Goal: Information Seeking & Learning: Learn about a topic

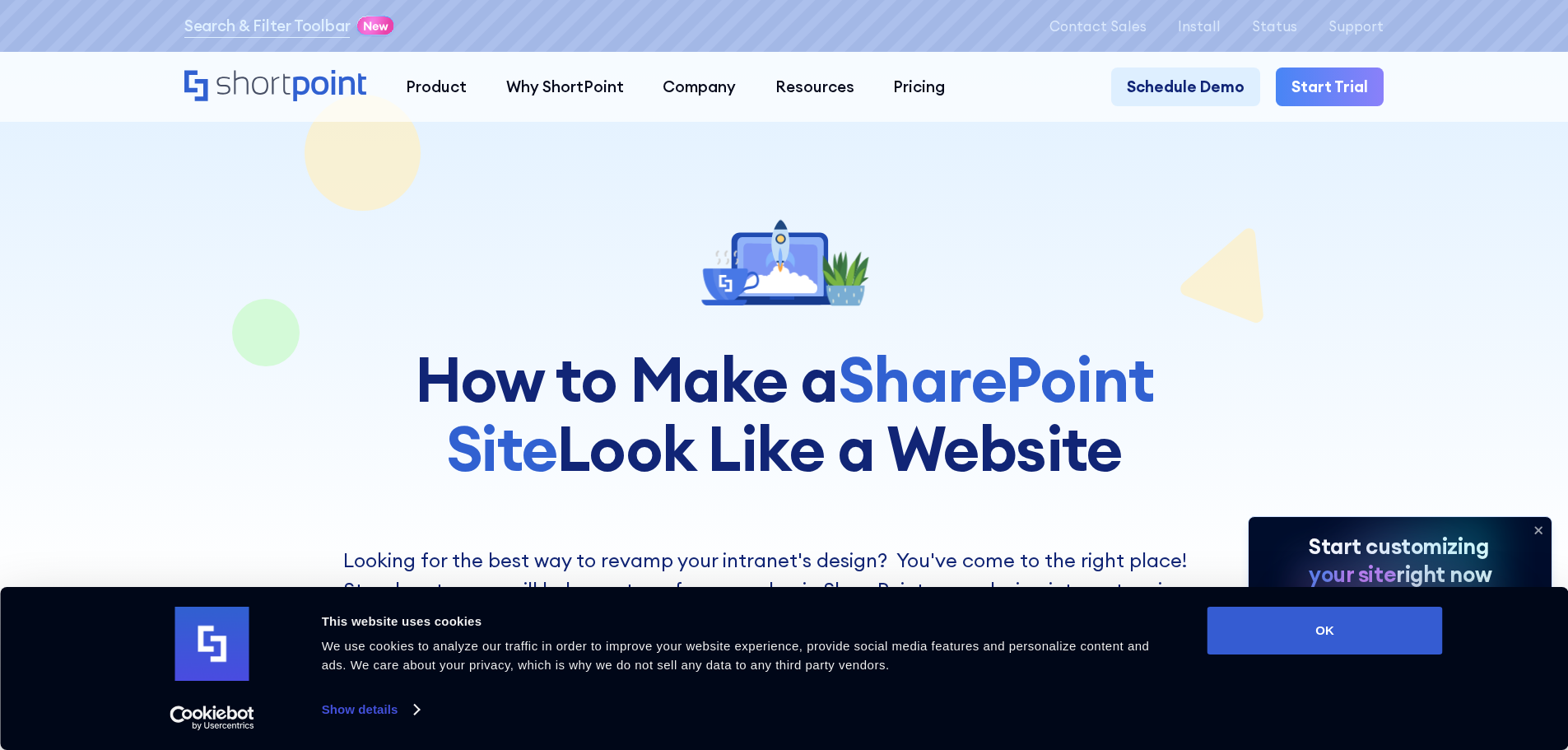
click at [1257, 616] on button "OK" at bounding box center [1326, 630] width 235 height 48
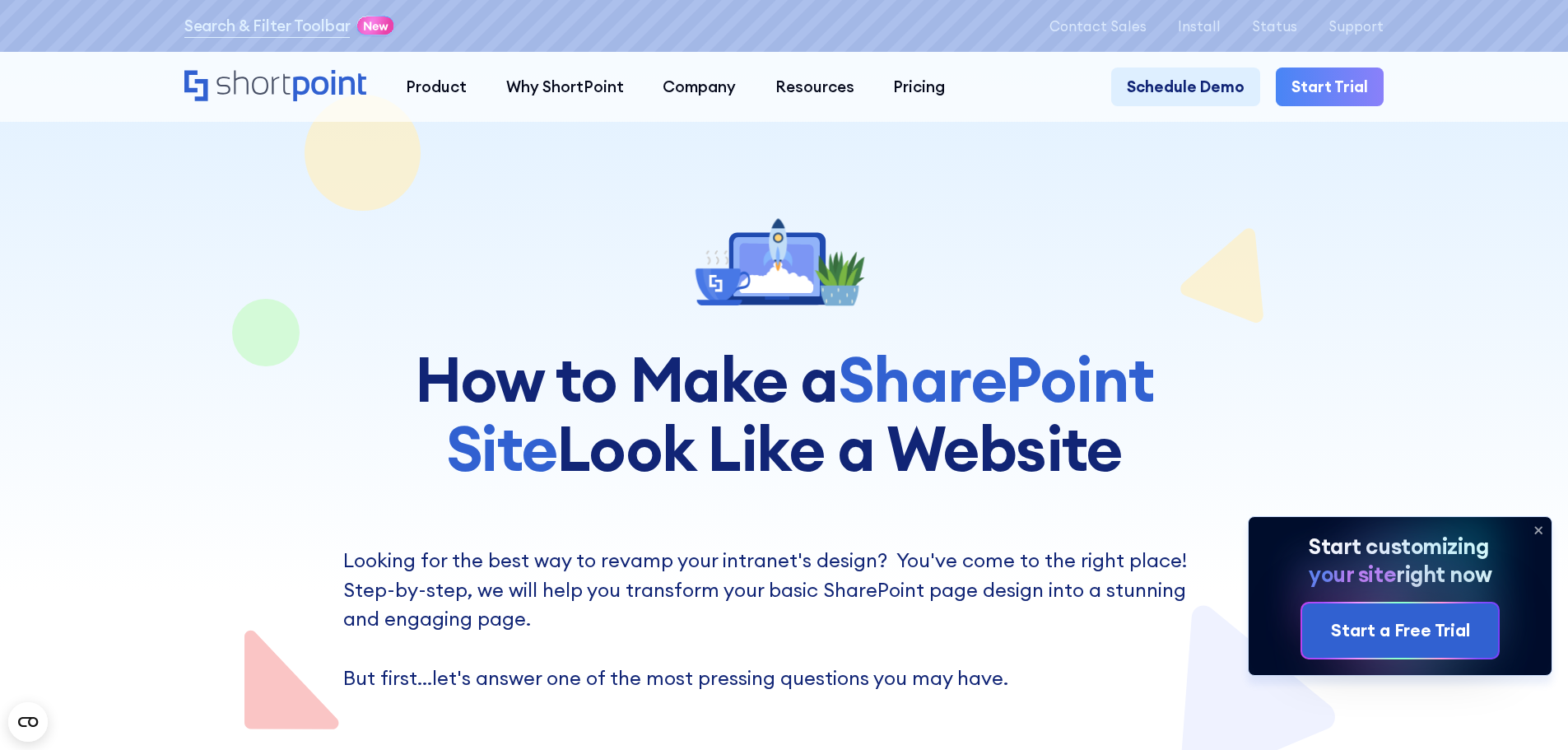
click at [1535, 527] on icon at bounding box center [1538, 530] width 7 height 7
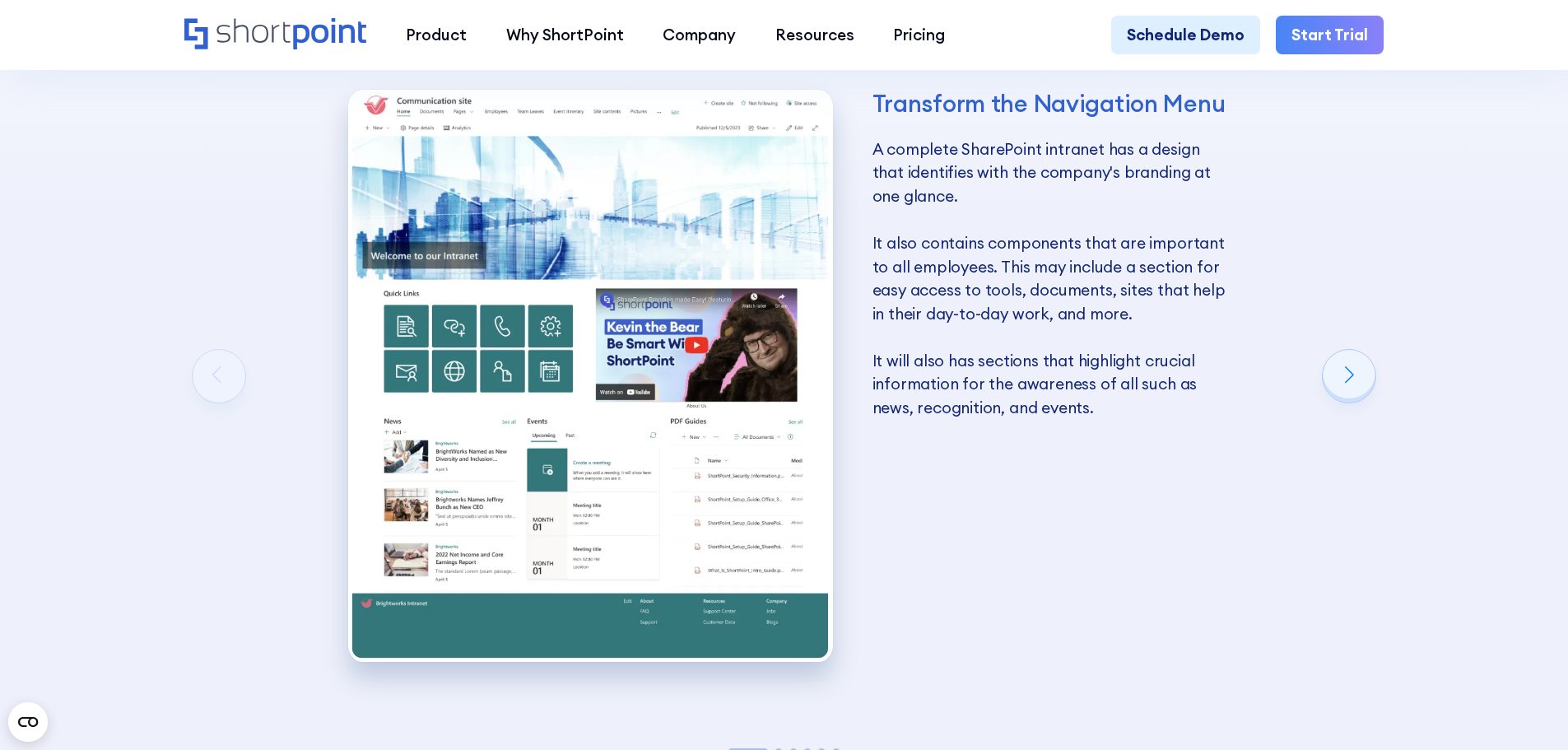
scroll to position [2964, 0]
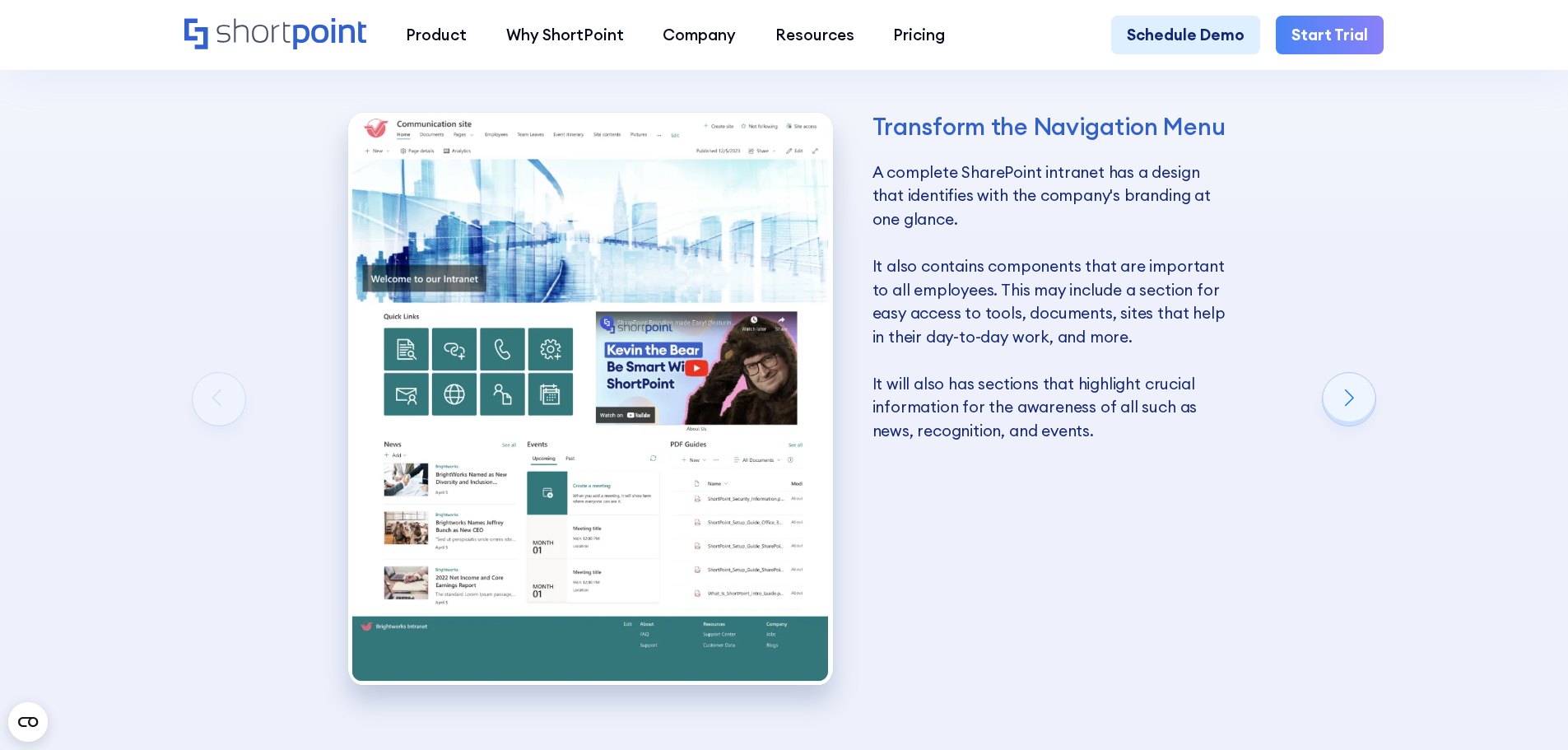
click at [1319, 417] on div "Transform the Navigation Menu A complete SharePoint intranet has a design that …" at bounding box center [789, 407] width 1209 height 714
click at [1347, 407] on div "Next slide" at bounding box center [1349, 399] width 53 height 53
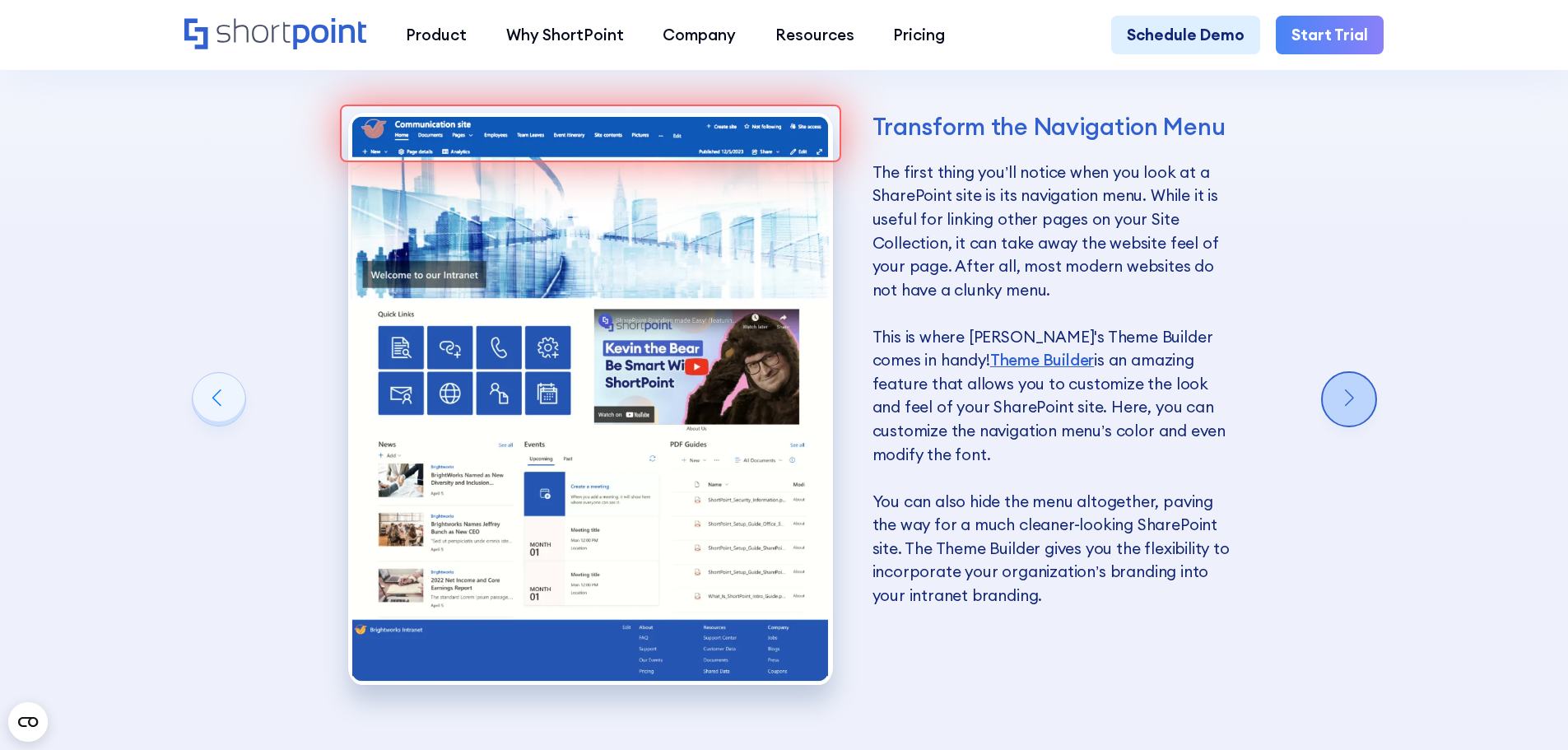
click at [1342, 426] on div "Next slide" at bounding box center [1349, 399] width 53 height 53
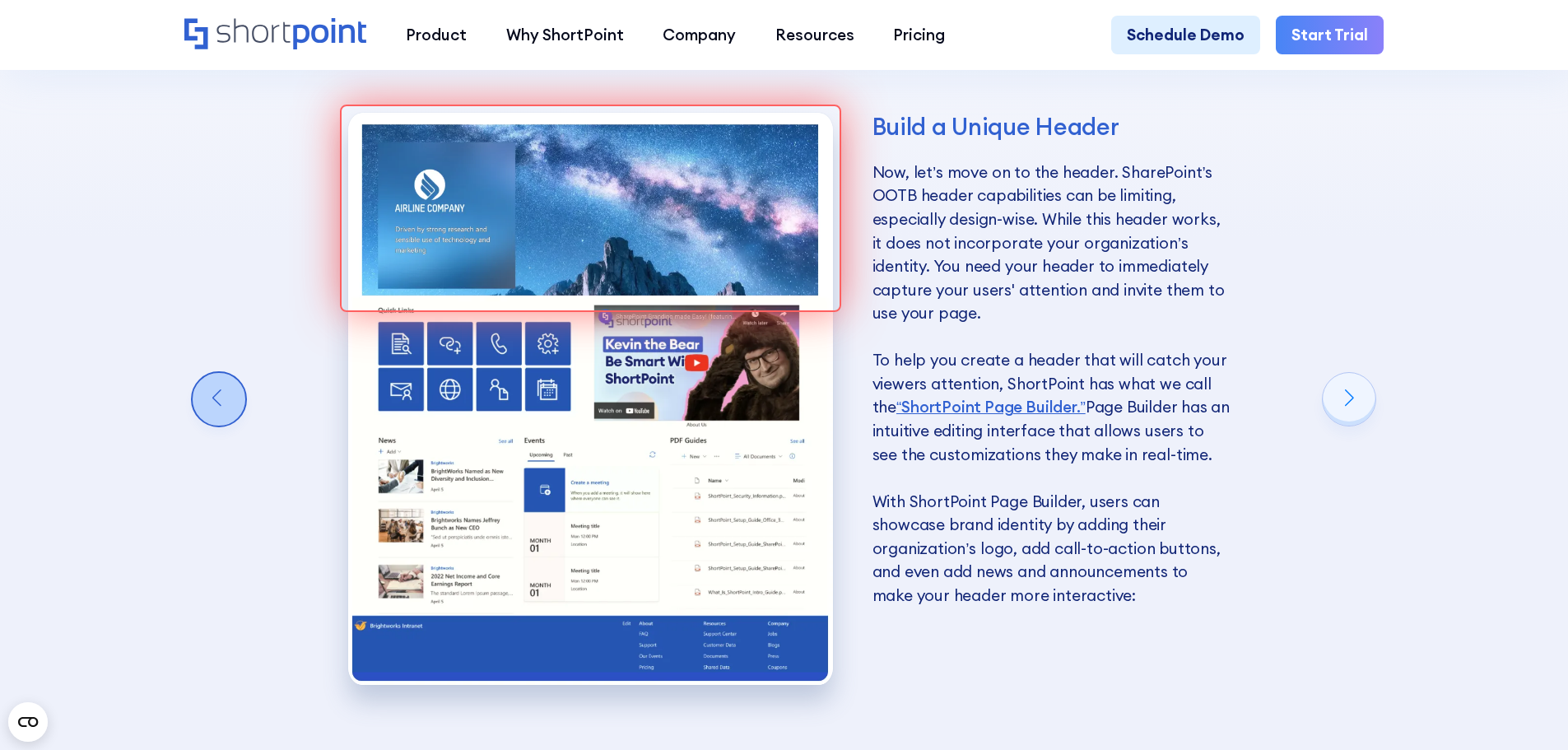
click at [229, 410] on div "Previous slide" at bounding box center [218, 399] width 53 height 53
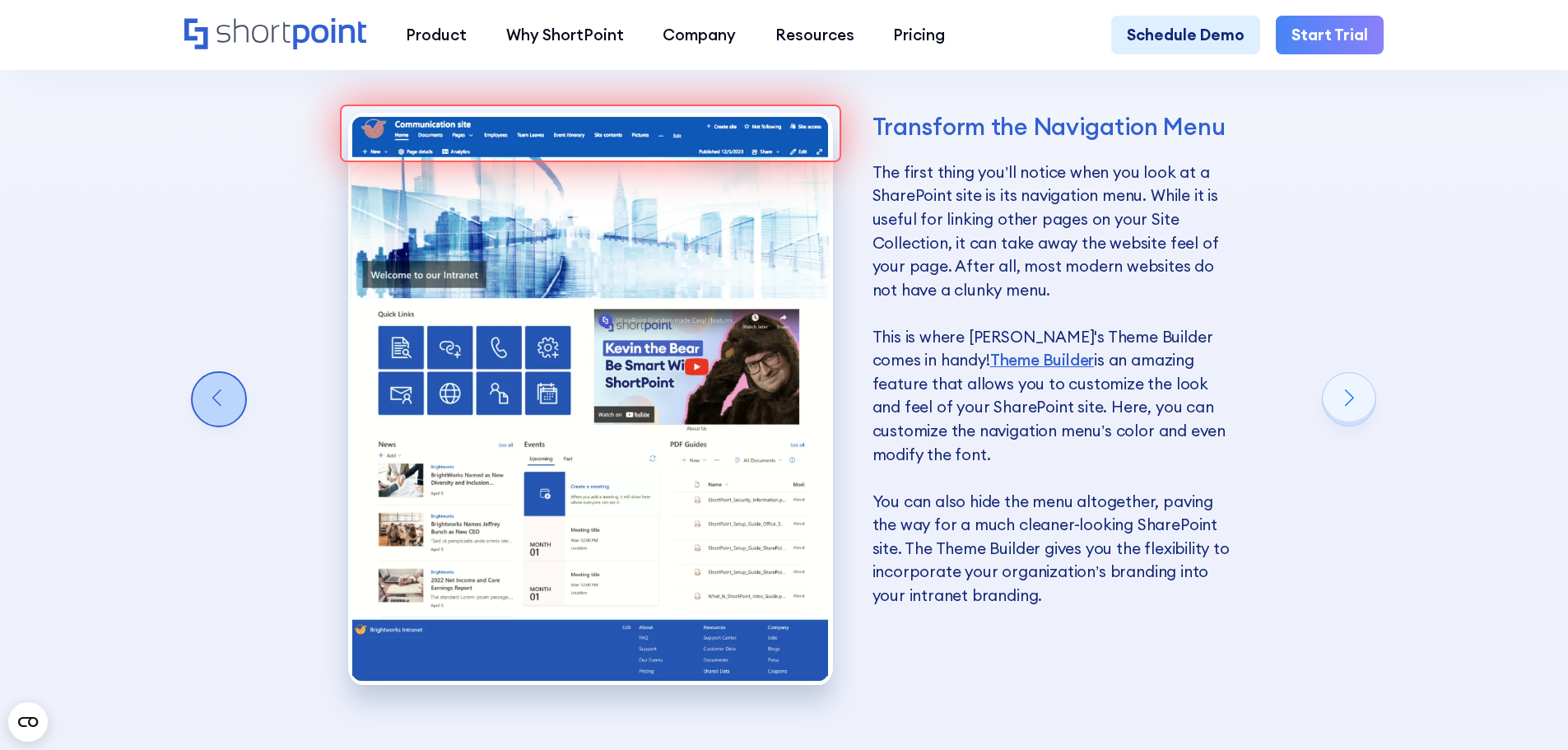
click at [229, 410] on div "Previous slide" at bounding box center [218, 399] width 53 height 53
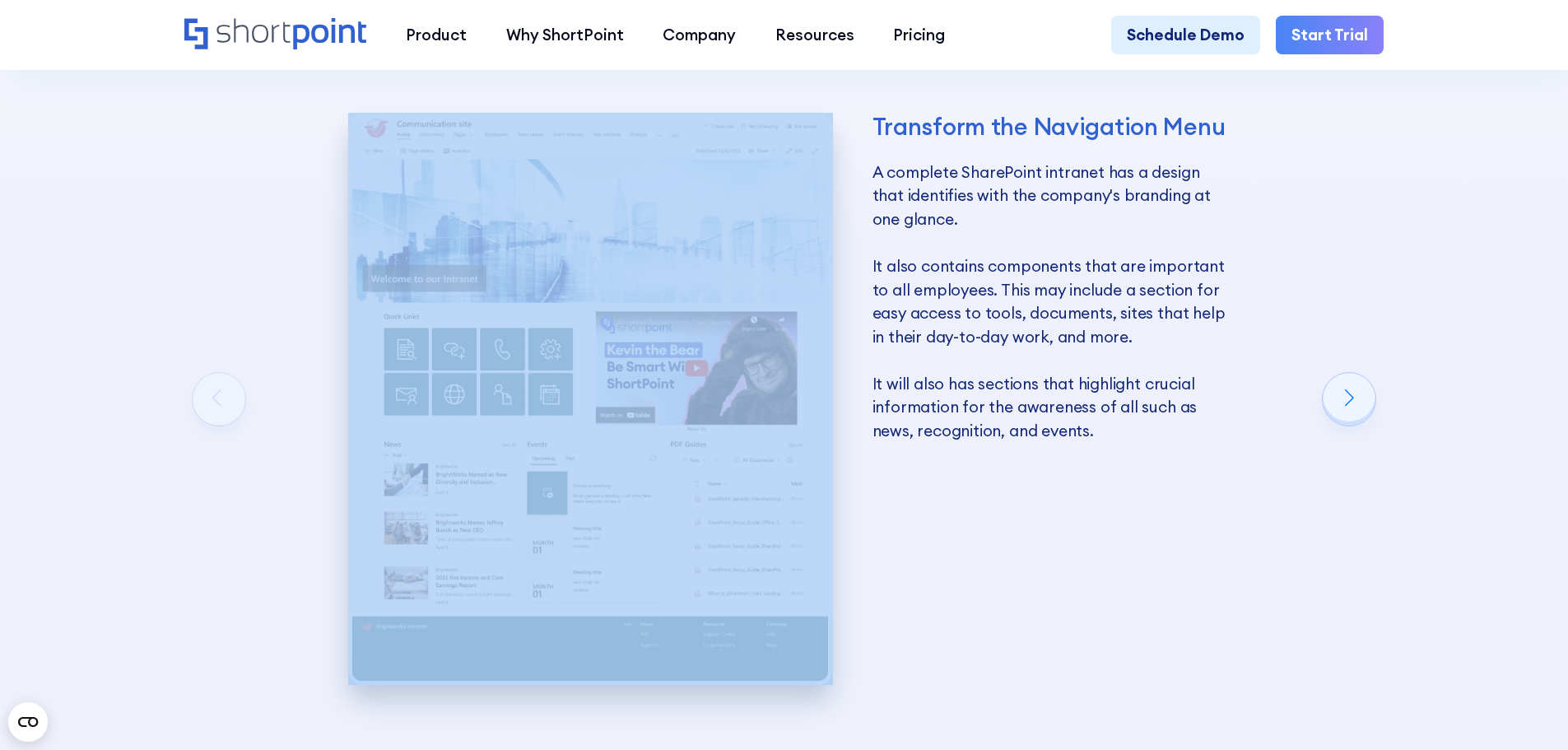
click at [229, 410] on div "Transform the Navigation Menu A complete SharePoint intranet has a design that …" at bounding box center [789, 407] width 1209 height 714
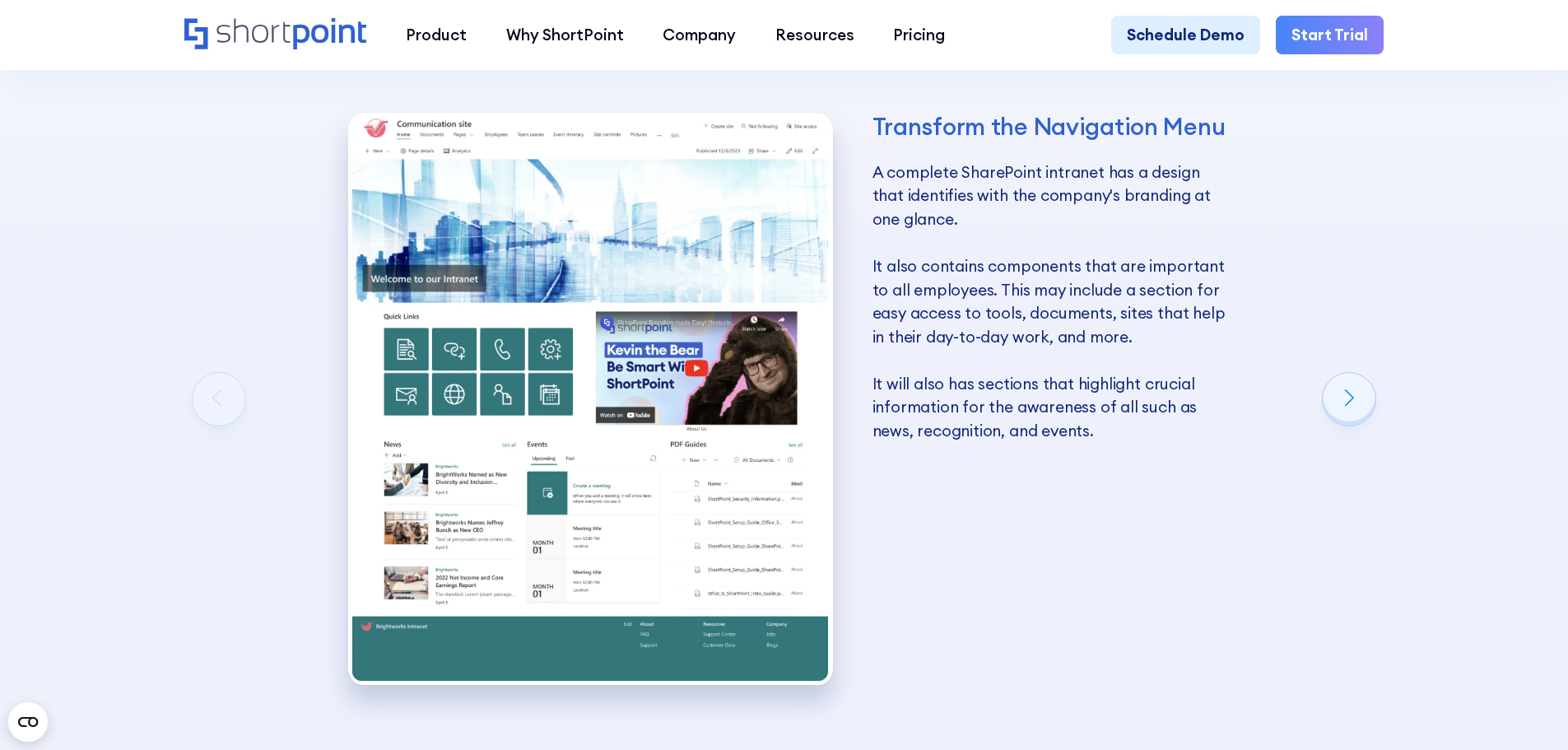
click at [1171, 379] on p "A complete SharePoint intranet has a design that identifies with the company's …" at bounding box center [1051, 301] width 358 height 282
click at [1359, 405] on div "Next slide" at bounding box center [1349, 399] width 53 height 53
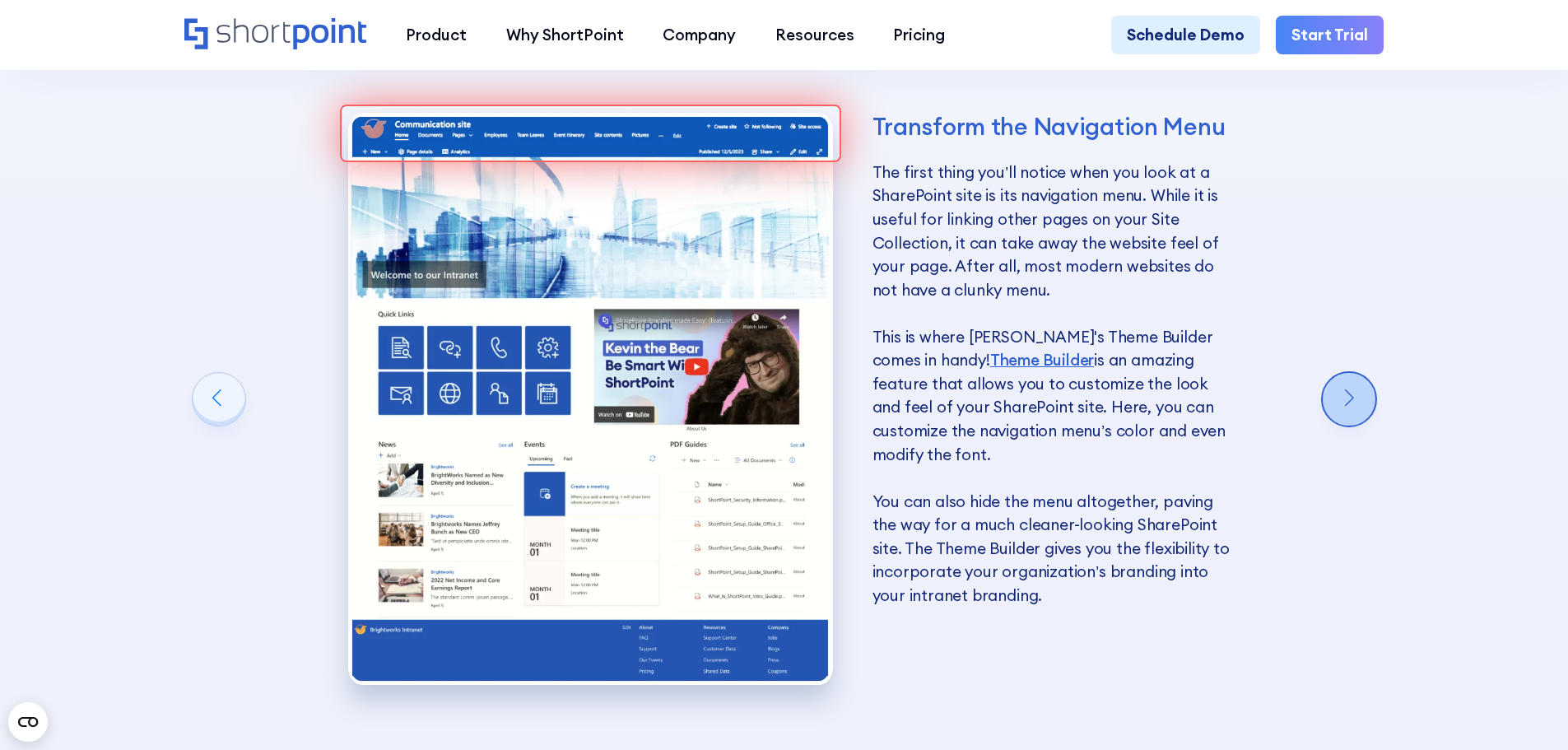
click at [1359, 405] on div "Next slide" at bounding box center [1349, 399] width 53 height 53
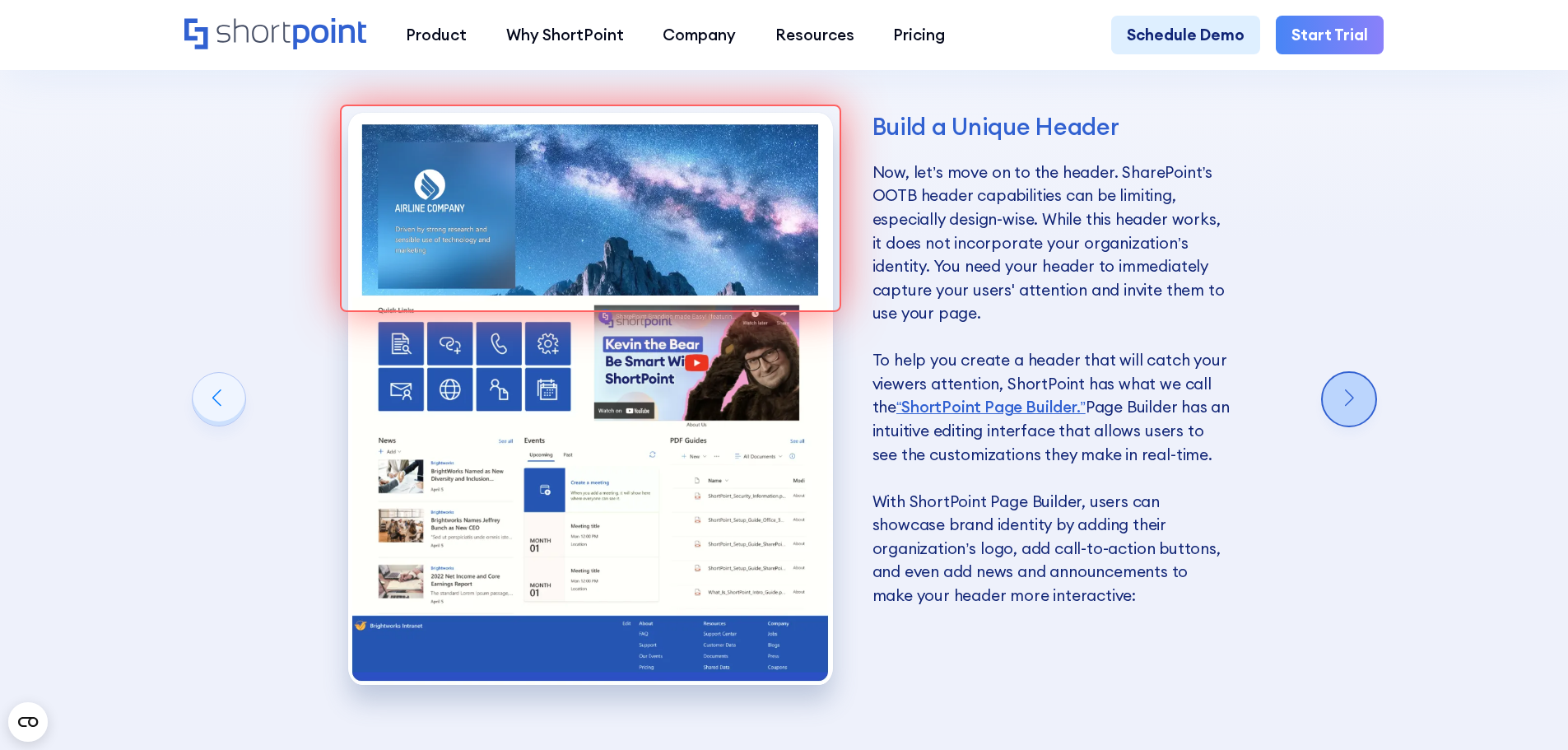
click at [1359, 405] on div "Next slide" at bounding box center [1349, 399] width 53 height 53
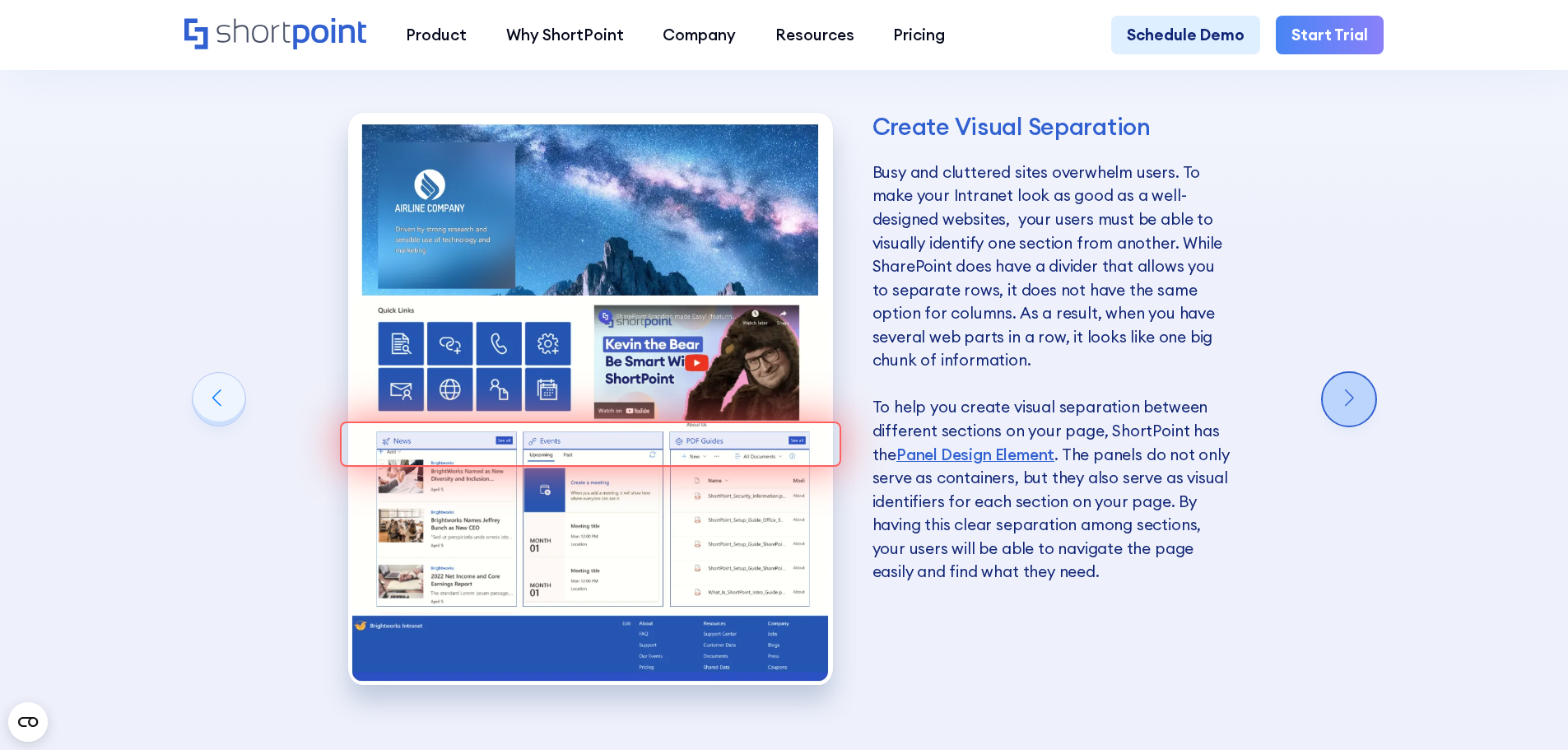
click at [1359, 405] on div "Next slide" at bounding box center [1349, 399] width 53 height 53
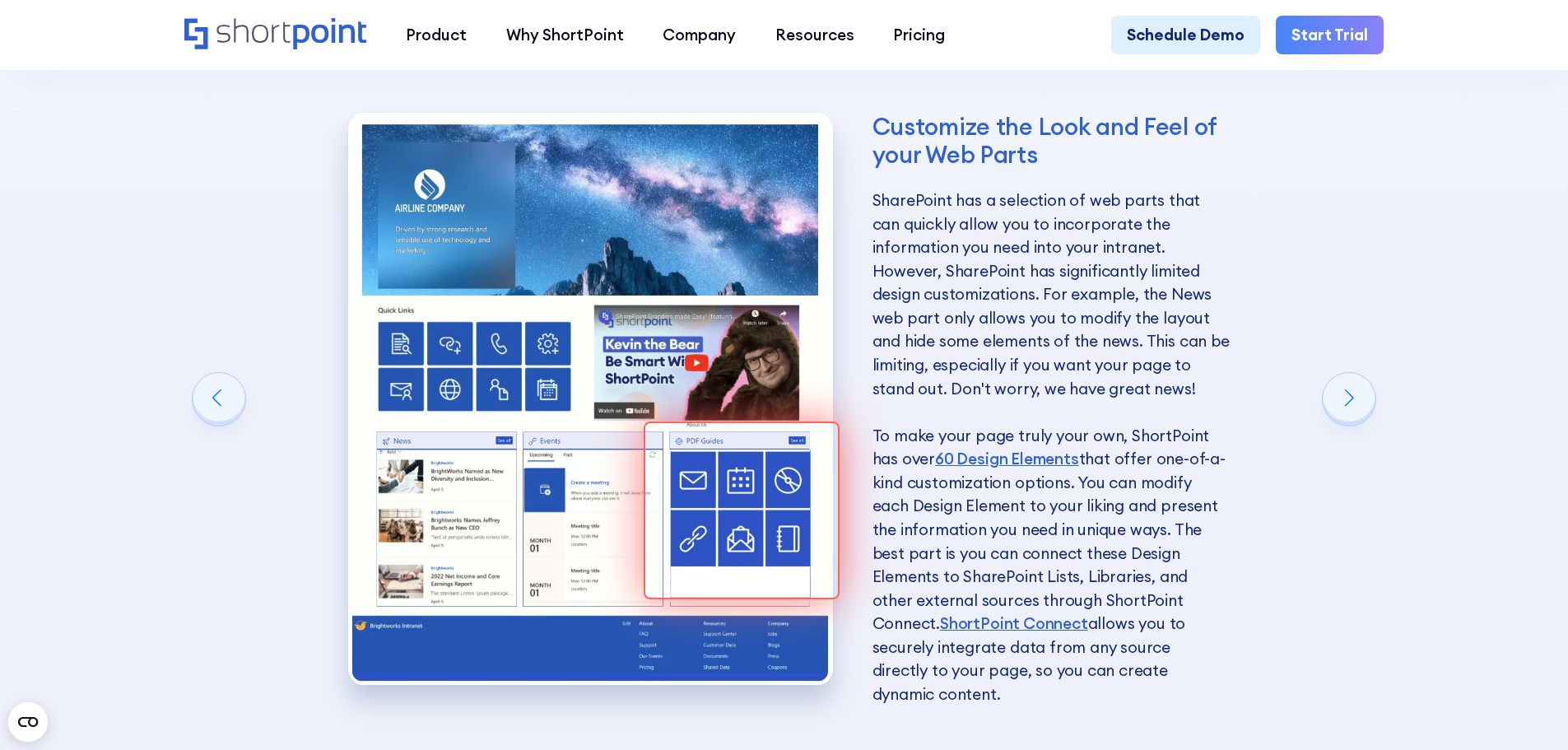
click at [215, 380] on div "Customize the Look and Feel of your Web Parts SharePoint has a selection of web…" at bounding box center [789, 417] width 1209 height 735
click at [201, 407] on div "Previous slide" at bounding box center [218, 399] width 53 height 53
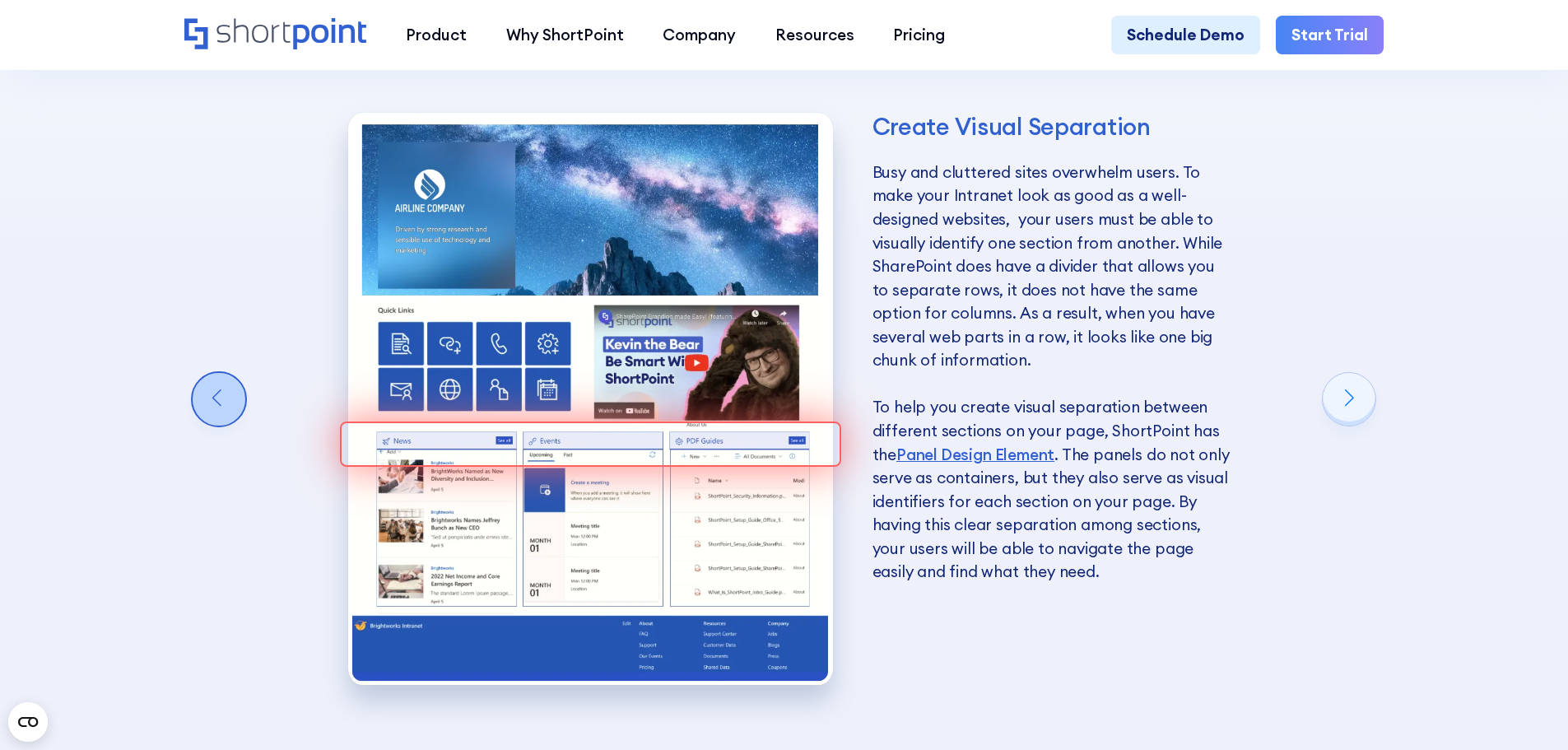
click at [201, 407] on div "Previous slide" at bounding box center [218, 399] width 53 height 53
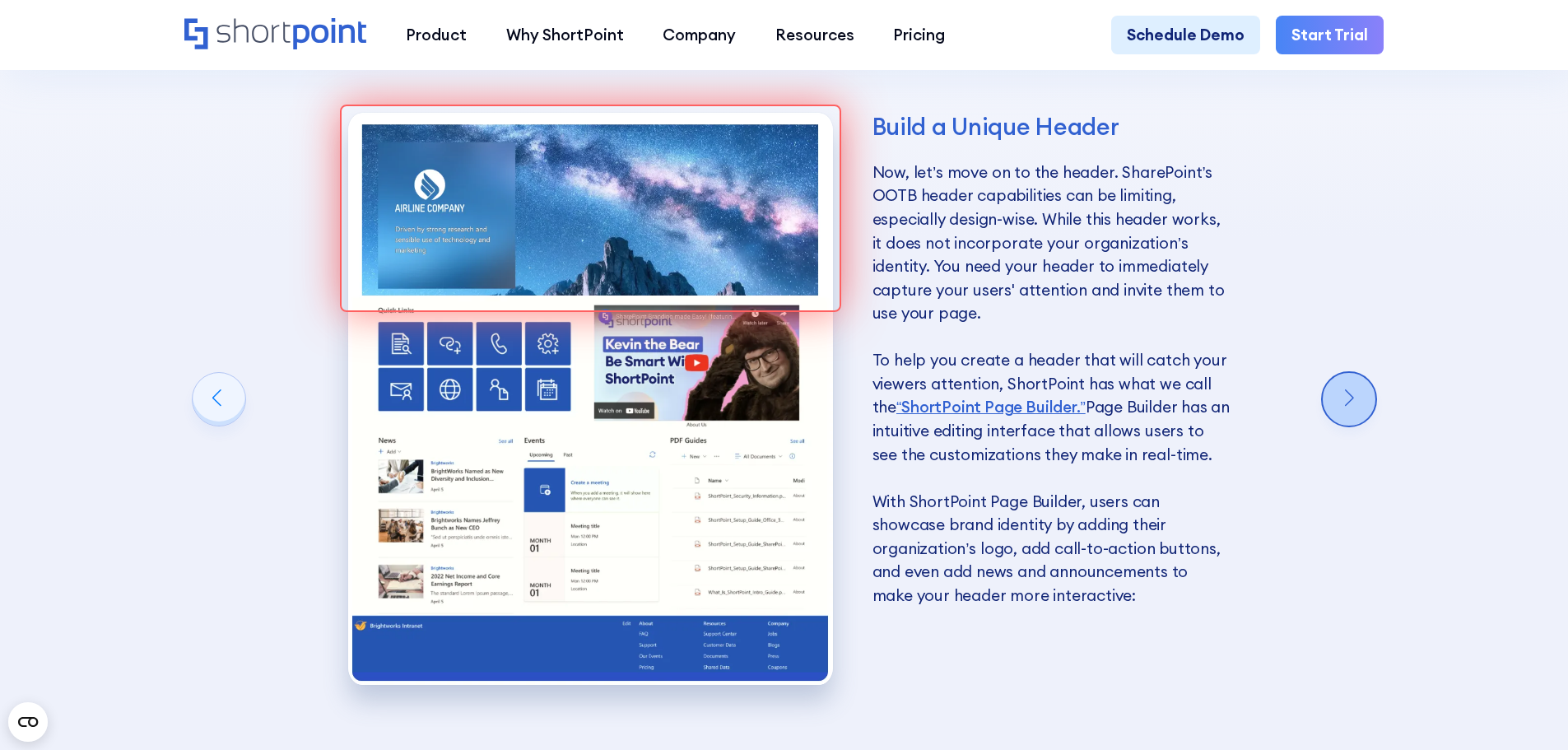
click at [1367, 394] on div "Next slide" at bounding box center [1349, 399] width 53 height 53
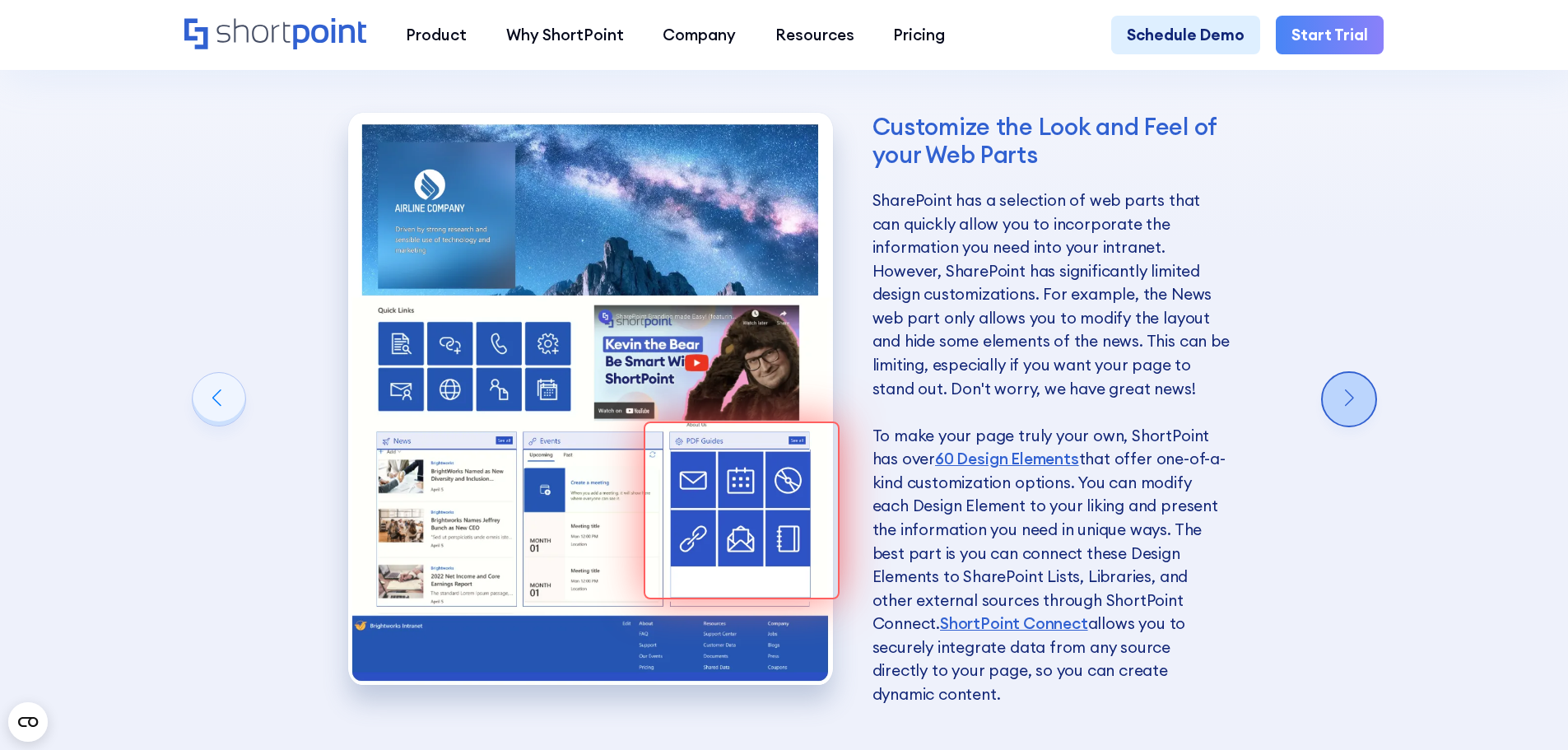
click at [1367, 394] on div "Next slide" at bounding box center [1349, 399] width 53 height 53
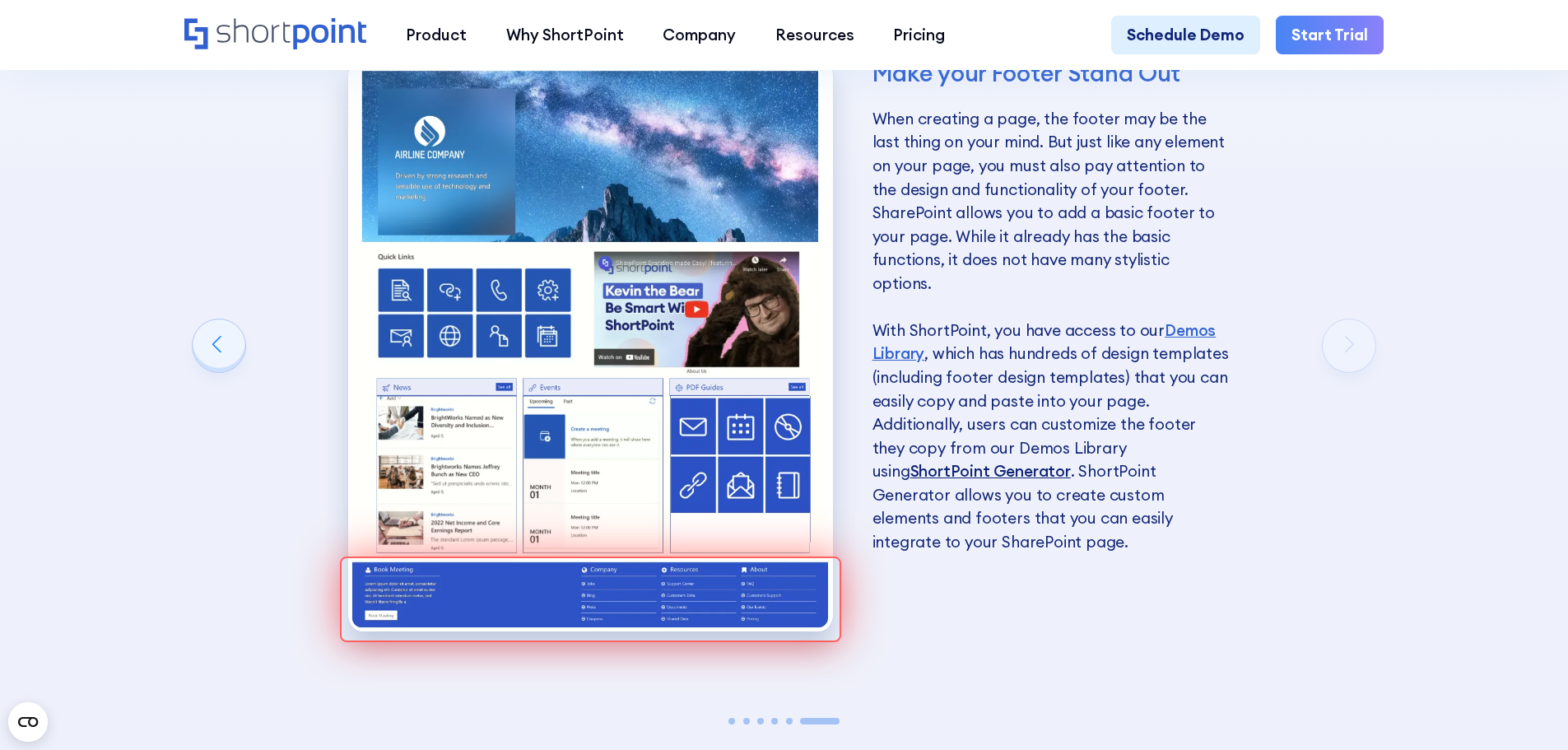
scroll to position [3046, 0]
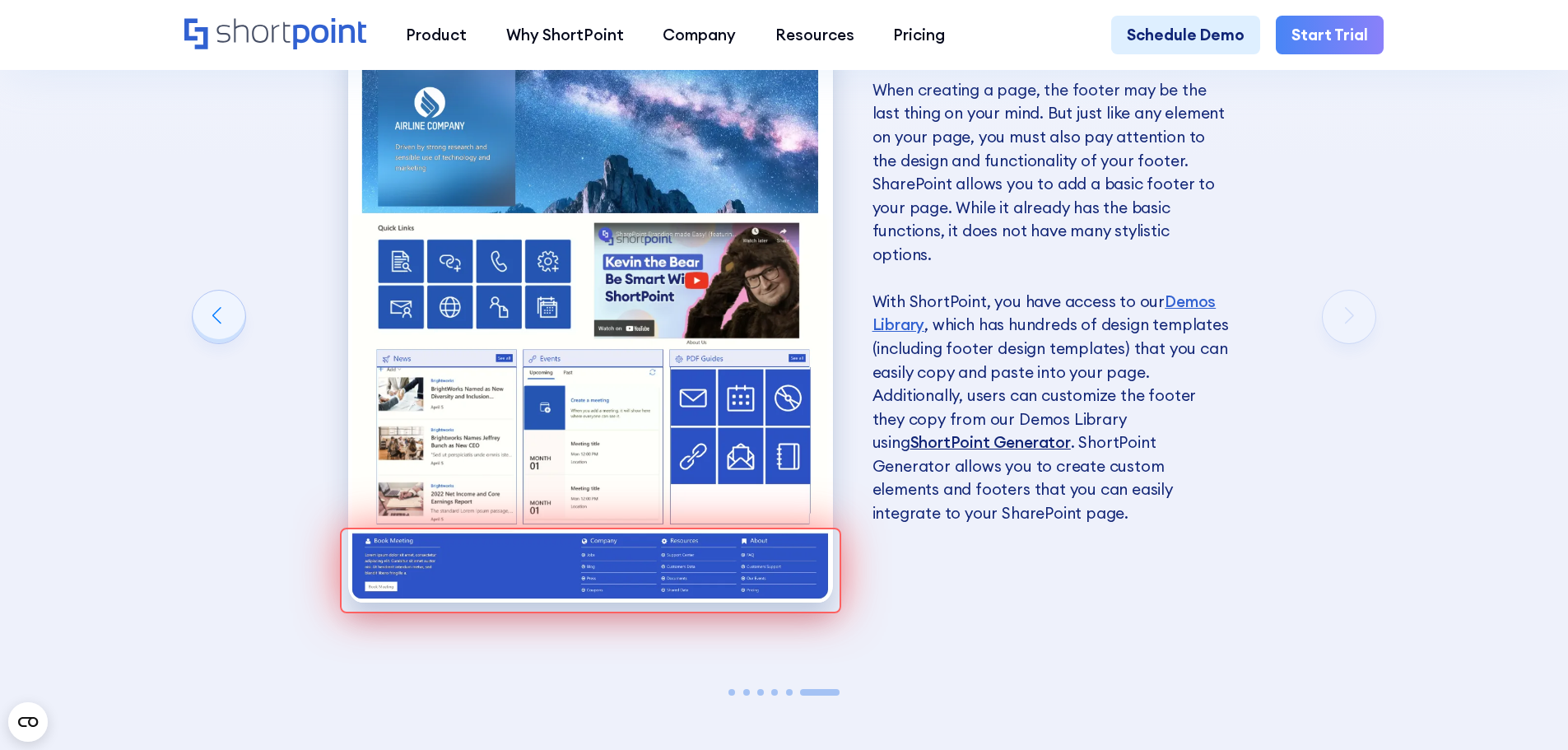
click at [1071, 432] on link "ShortPoint Generator" at bounding box center [991, 442] width 161 height 20
click at [911, 444] on link "ShortPoint Generator" at bounding box center [991, 442] width 161 height 20
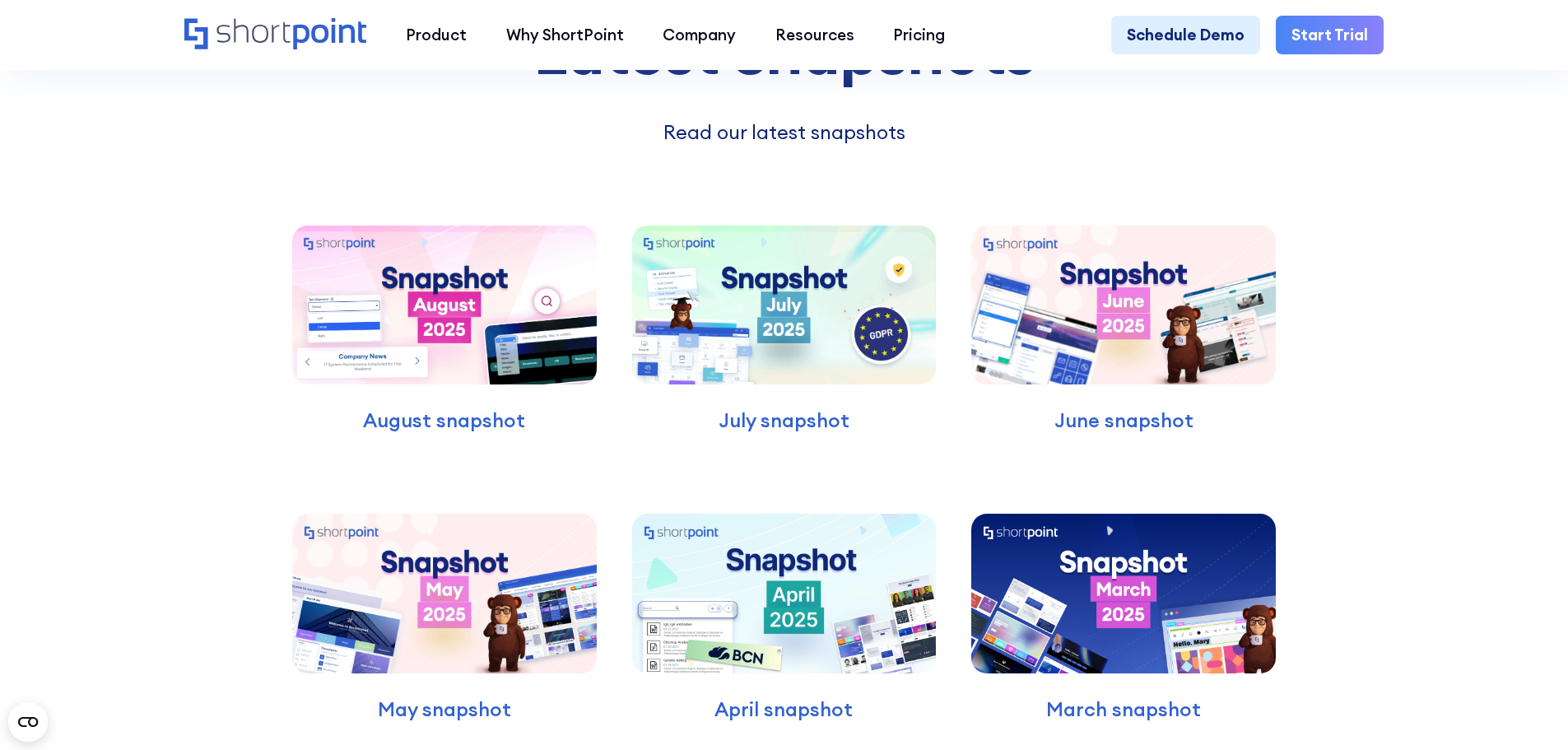
scroll to position [5269, 0]
